Goal: Book appointment/travel/reservation

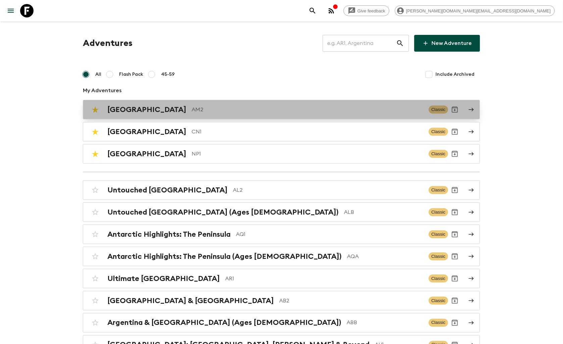
click at [130, 112] on h2 "[GEOGRAPHIC_DATA]" at bounding box center [146, 109] width 79 height 9
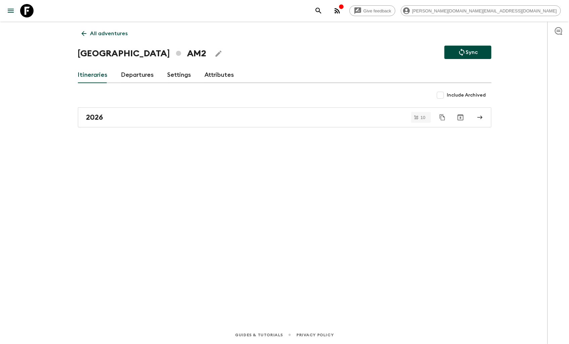
click at [137, 73] on link "Departures" at bounding box center [137, 75] width 33 height 16
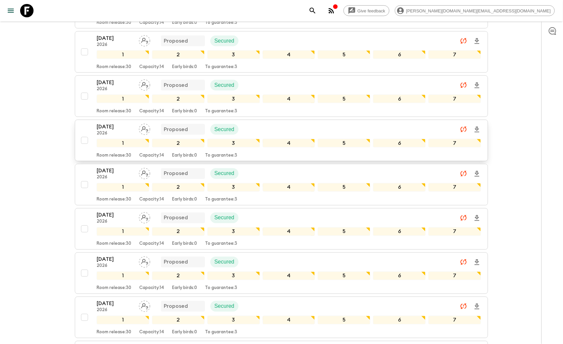
scroll to position [37, 0]
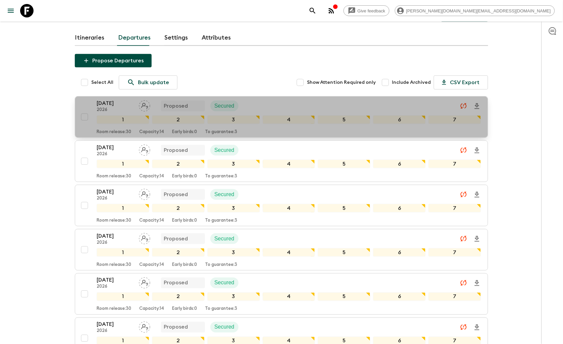
click at [282, 108] on div "[DATE] 2026 Proposed Secured" at bounding box center [289, 105] width 385 height 13
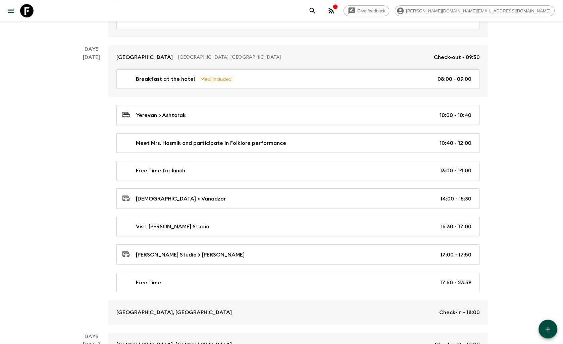
scroll to position [1119, 0]
click at [26, 11] on icon at bounding box center [26, 10] width 13 height 13
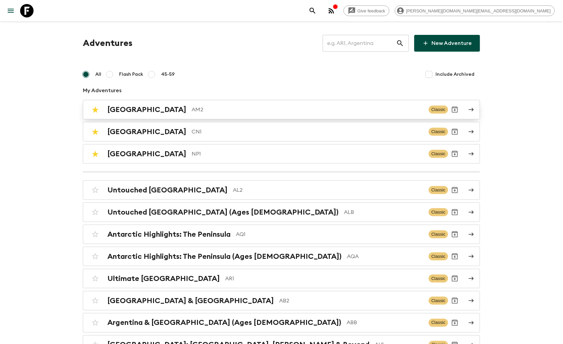
click at [192, 108] on p "AM2" at bounding box center [308, 110] width 232 height 8
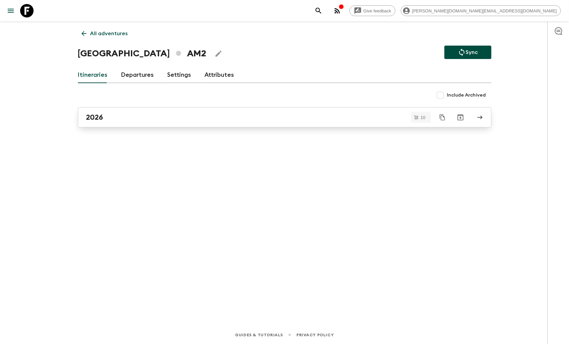
click at [161, 116] on div "2026" at bounding box center [278, 117] width 384 height 9
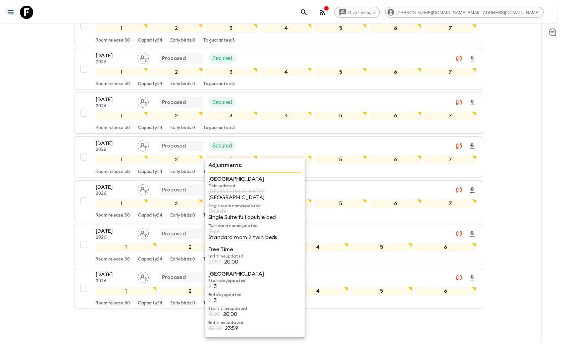
scroll to position [261, 0]
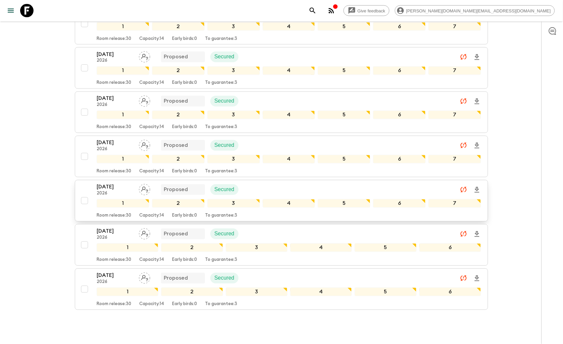
click at [352, 189] on div "[DATE] 2026 Proposed Secured" at bounding box center [289, 189] width 385 height 13
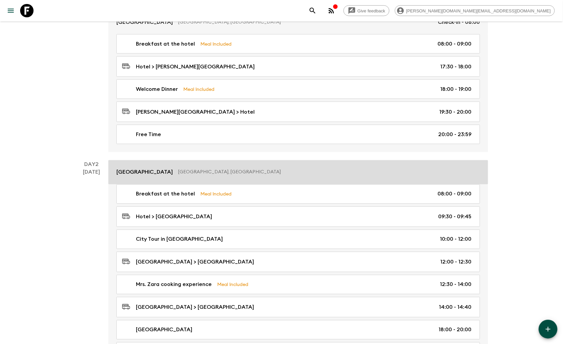
scroll to position [261, 0]
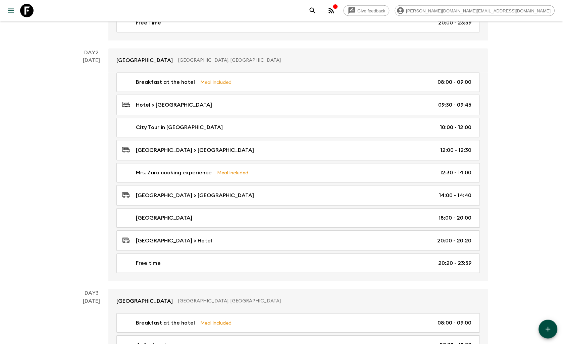
click at [35, 9] on link at bounding box center [26, 10] width 19 height 19
